Goal: Task Accomplishment & Management: Complete application form

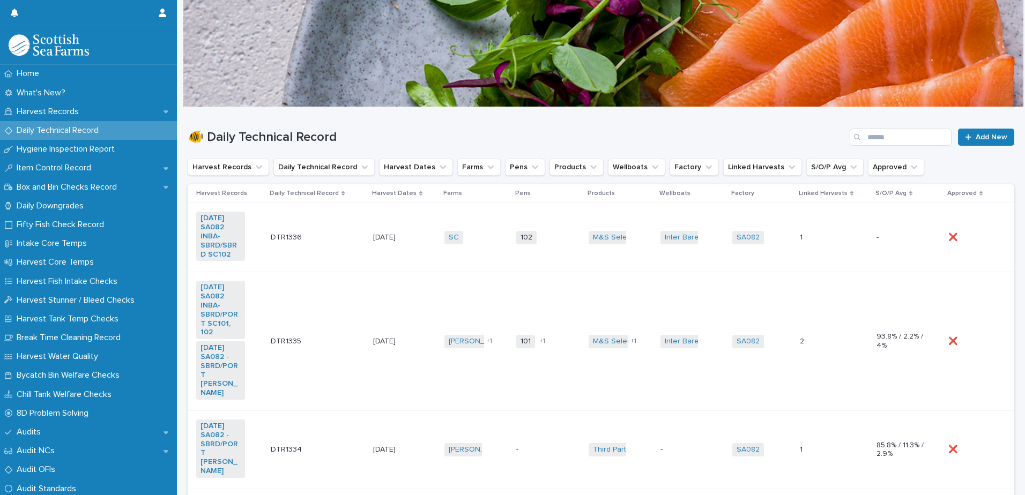
click at [535, 256] on td "102 + 0" at bounding box center [548, 237] width 72 height 69
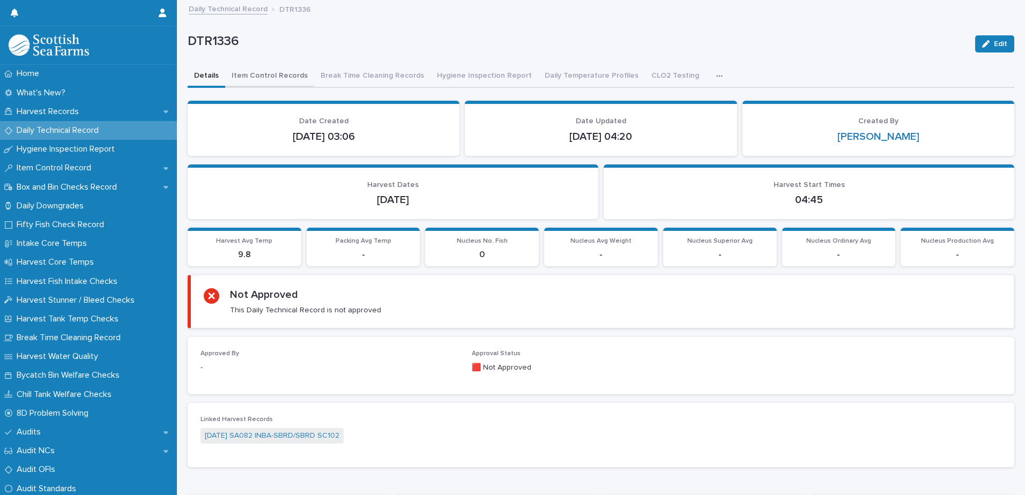
click at [258, 75] on button "Item Control Records" at bounding box center [269, 76] width 89 height 23
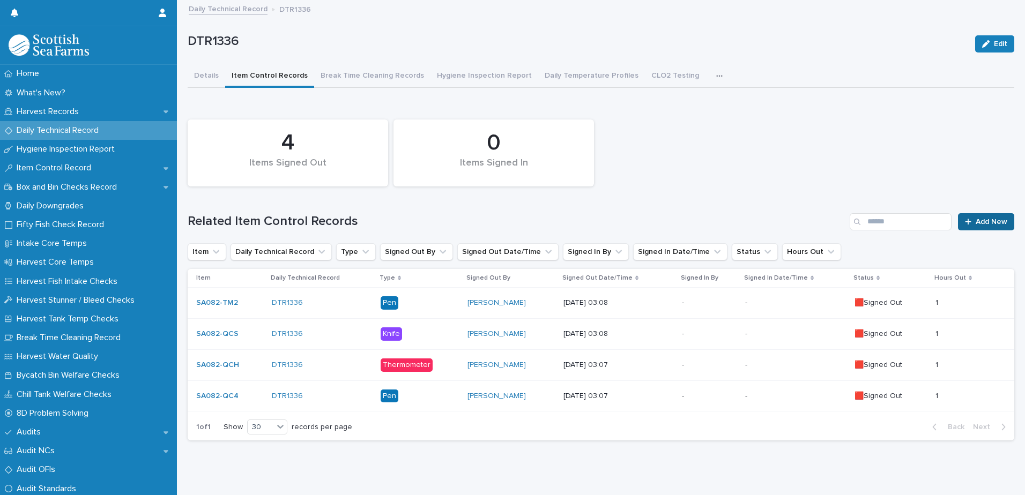
click at [975, 224] on span "Add New" at bounding box center [991, 222] width 32 height 8
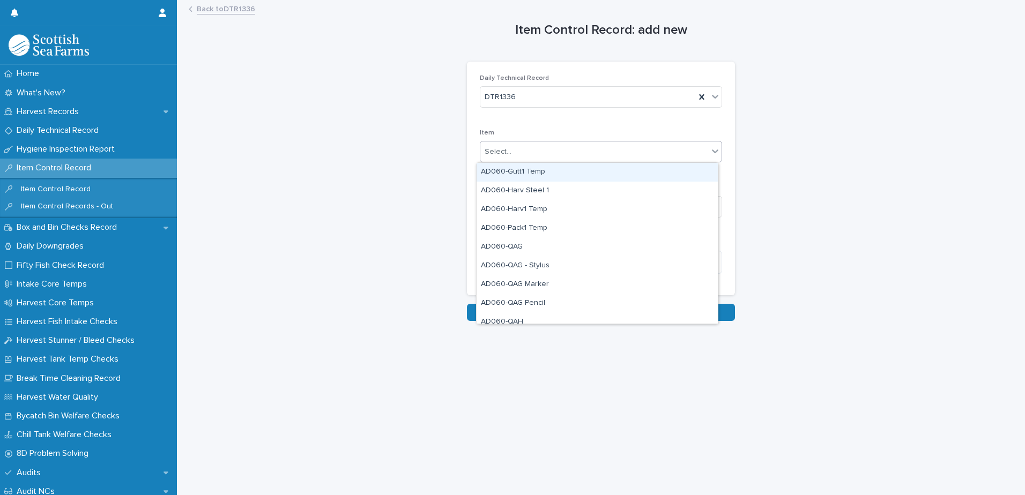
click at [519, 150] on div "Select..." at bounding box center [594, 152] width 228 height 18
type input "***"
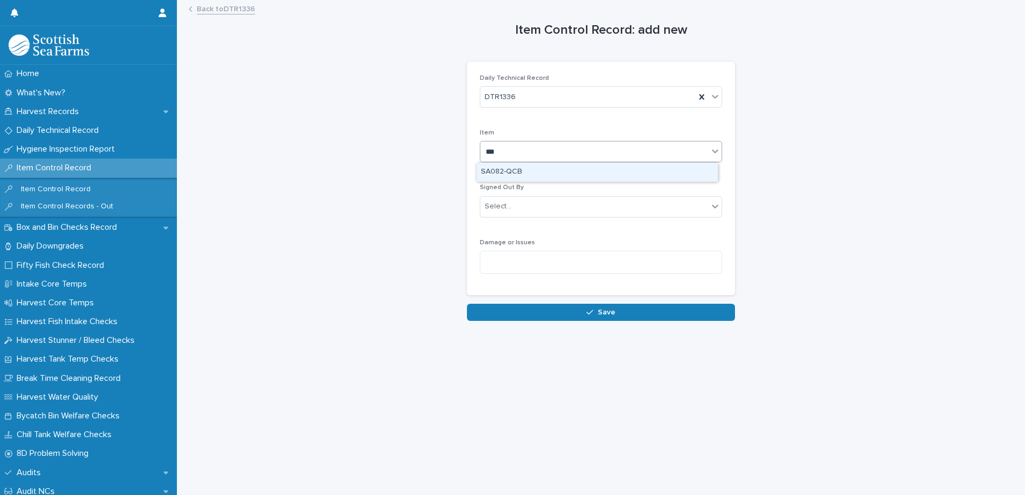
click at [520, 173] on div "SA082-QCB" at bounding box center [596, 172] width 241 height 19
click at [503, 208] on div "Select..." at bounding box center [497, 206] width 27 height 11
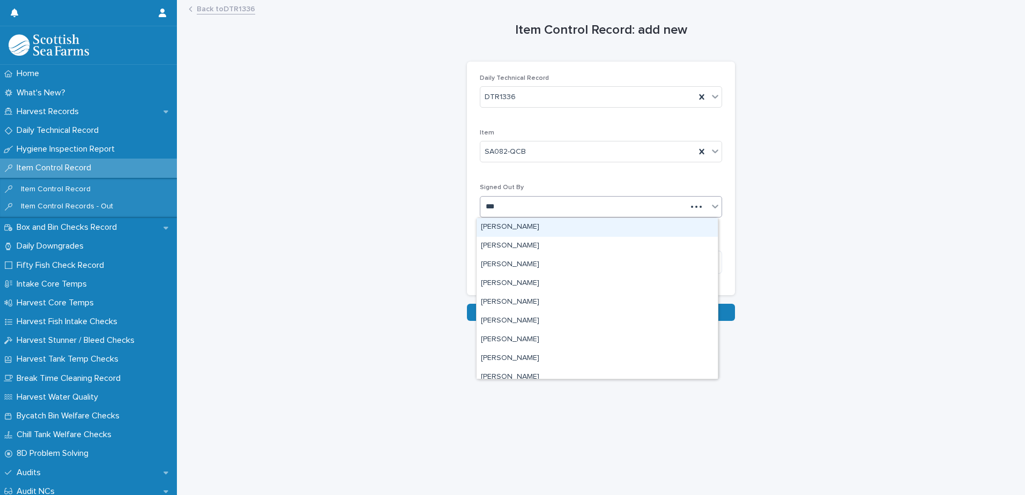
type input "****"
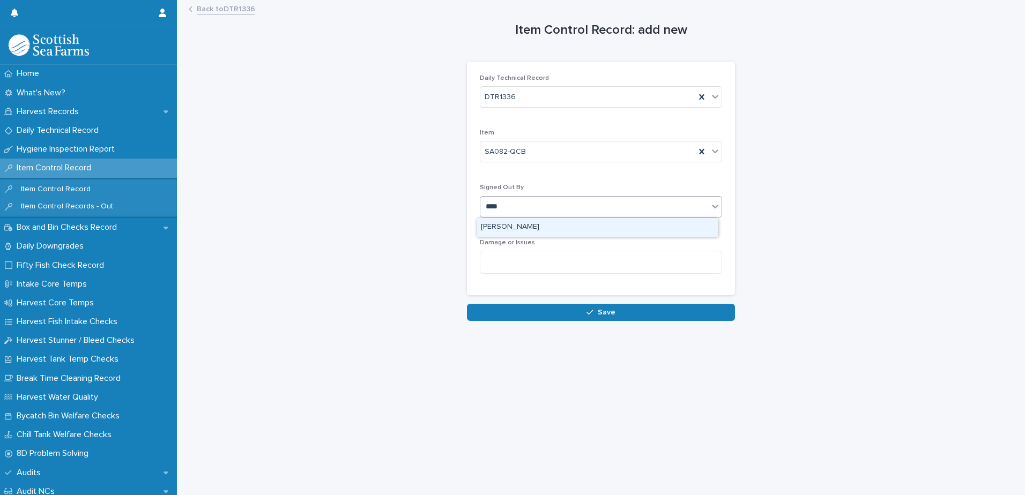
click at [517, 229] on div "[PERSON_NAME]" at bounding box center [596, 227] width 241 height 19
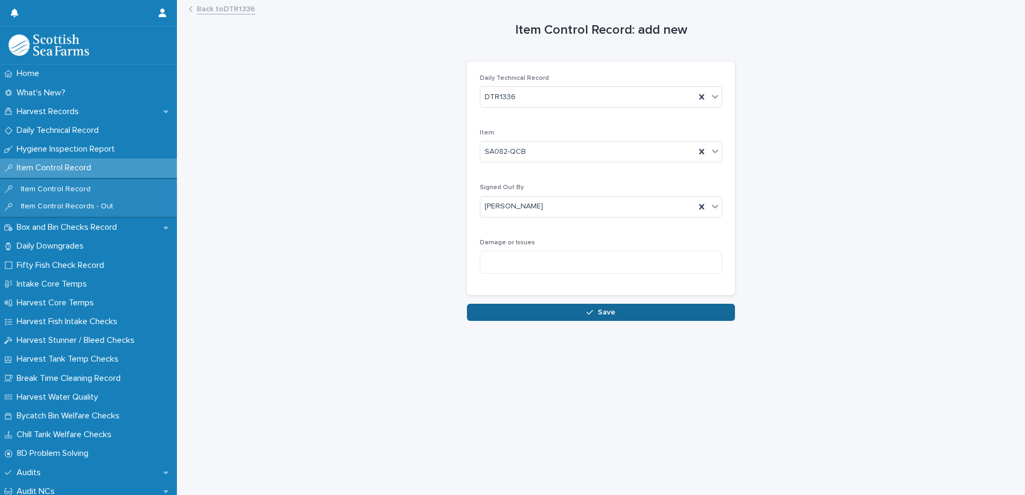
click at [518, 310] on button "Save" at bounding box center [601, 312] width 268 height 17
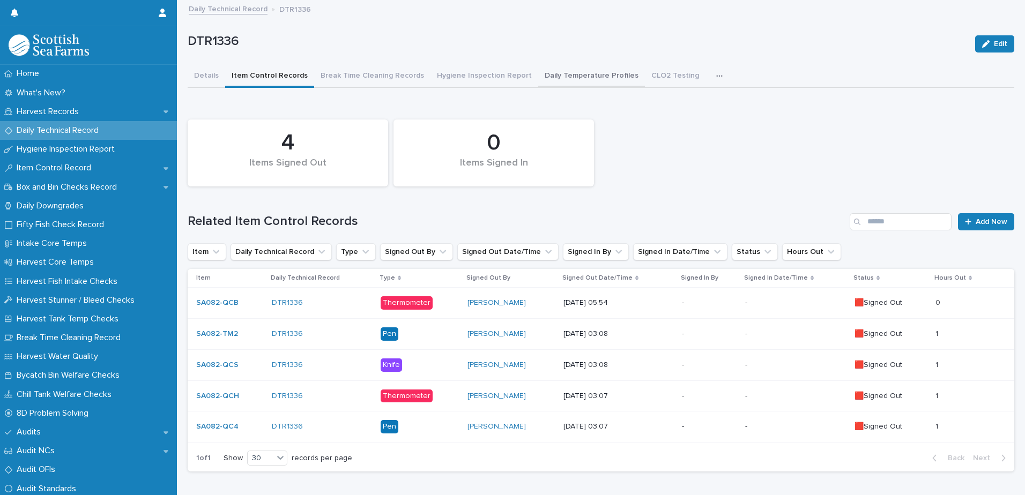
click at [568, 76] on button "Daily Temperature Profiles" at bounding box center [591, 76] width 107 height 23
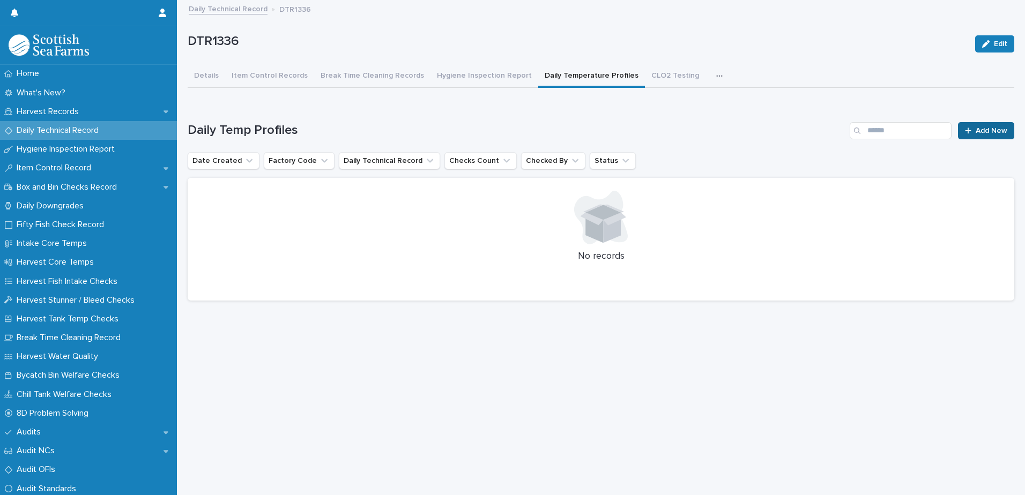
click at [975, 133] on span "Add New" at bounding box center [991, 131] width 32 height 8
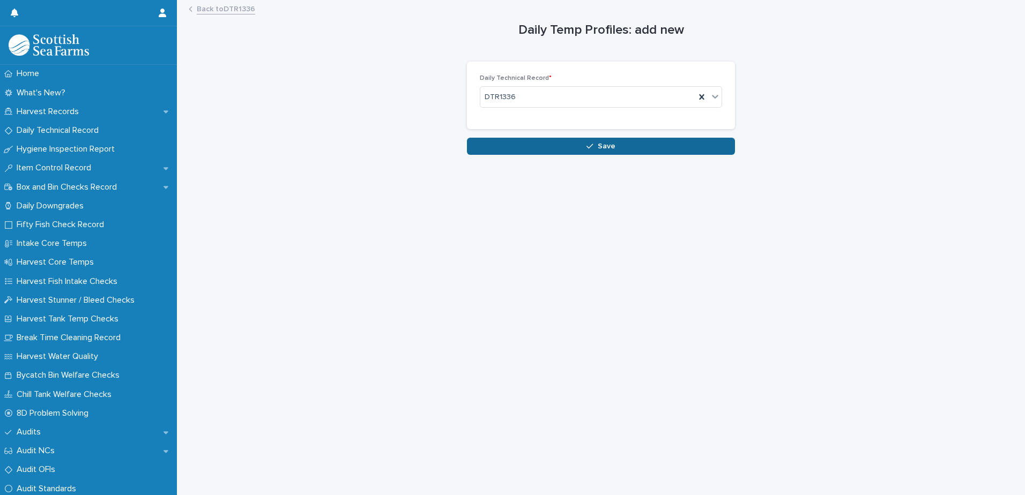
click at [578, 145] on button "Save" at bounding box center [601, 146] width 268 height 17
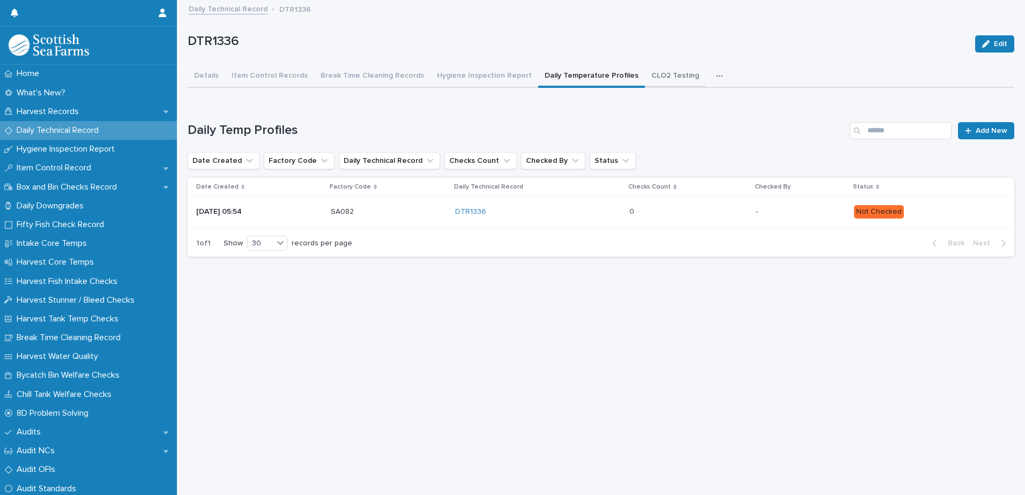
click at [649, 77] on button "CLO2 Testing" at bounding box center [675, 76] width 61 height 23
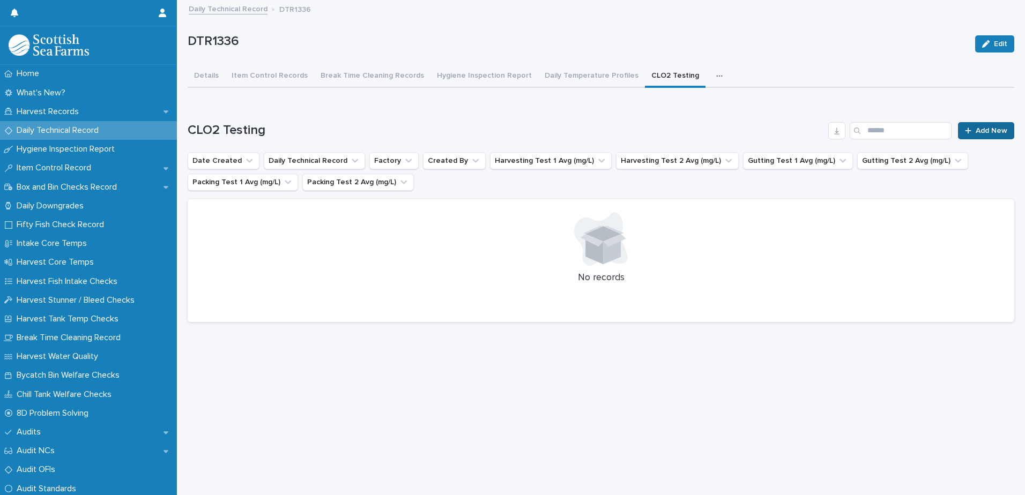
click at [975, 127] on span "Add New" at bounding box center [991, 131] width 32 height 8
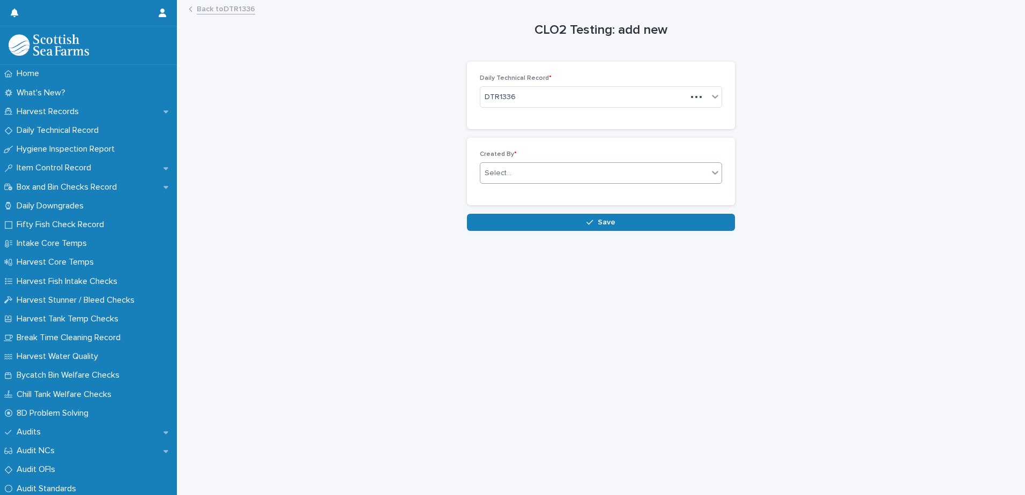
click at [503, 171] on div "Select..." at bounding box center [497, 173] width 27 height 11
type input "*****"
click at [514, 196] on div "[PERSON_NAME]" at bounding box center [596, 193] width 241 height 19
click at [514, 227] on button "Save" at bounding box center [601, 222] width 268 height 17
